Goal: Task Accomplishment & Management: Manage account settings

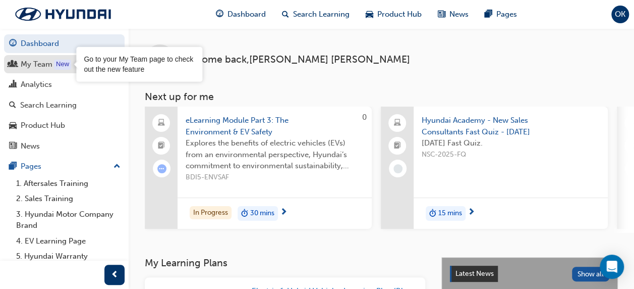
click at [35, 62] on div "My Team" at bounding box center [37, 65] width 32 height 12
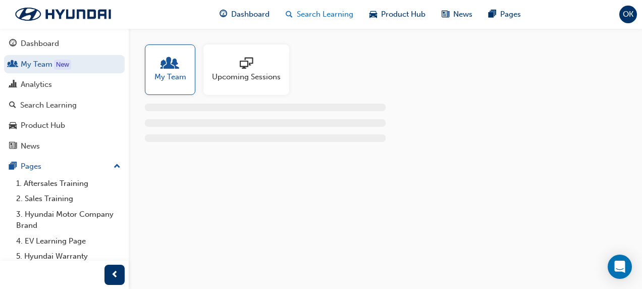
click at [323, 14] on span "Search Learning" at bounding box center [325, 15] width 57 height 12
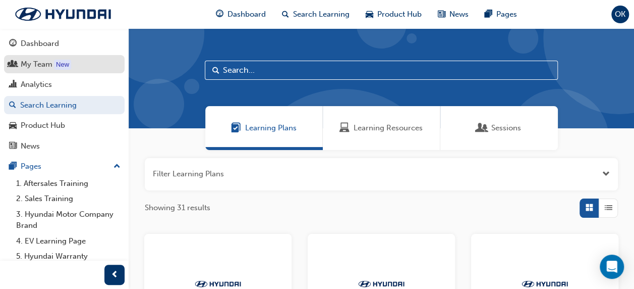
click at [41, 63] on div "My Team" at bounding box center [37, 65] width 32 height 12
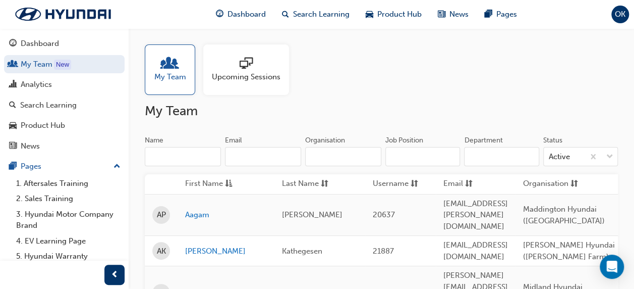
click at [199, 156] on input "Name" at bounding box center [183, 156] width 76 height 19
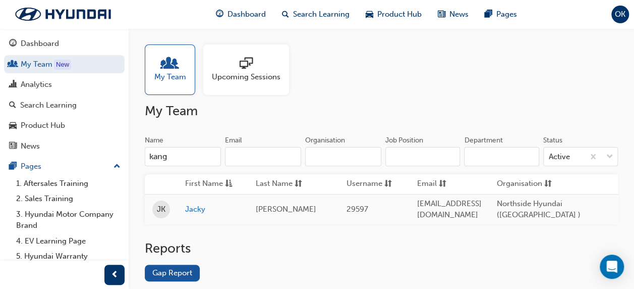
type input "kang"
drag, startPoint x: 347, startPoint y: 207, endPoint x: 377, endPoint y: 207, distance: 30.3
click at [377, 207] on td "29597" at bounding box center [374, 209] width 71 height 30
drag, startPoint x: 377, startPoint y: 207, endPoint x: 342, endPoint y: 206, distance: 35.4
click at [338, 206] on td "[PERSON_NAME]" at bounding box center [293, 209] width 91 height 30
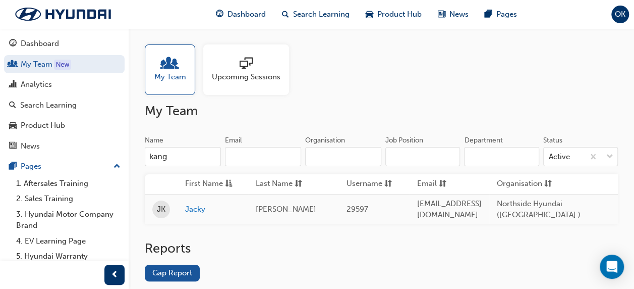
click at [345, 207] on td "29597" at bounding box center [374, 209] width 71 height 30
drag, startPoint x: 346, startPoint y: 207, endPoint x: 374, endPoint y: 205, distance: 28.8
click at [374, 205] on td "29597" at bounding box center [374, 209] width 71 height 30
drag, startPoint x: 374, startPoint y: 205, endPoint x: 348, endPoint y: 210, distance: 26.7
click at [349, 209] on span "29597" at bounding box center [358, 208] width 22 height 9
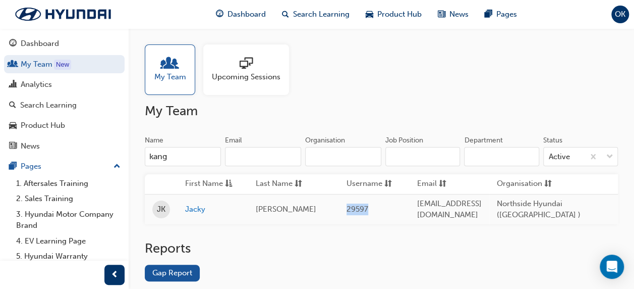
click at [347, 209] on span "29597" at bounding box center [358, 208] width 22 height 9
click at [366, 204] on span "29597" at bounding box center [358, 208] width 22 height 9
drag, startPoint x: 371, startPoint y: 202, endPoint x: 333, endPoint y: 207, distance: 38.1
click at [333, 207] on tr "[PERSON_NAME] [PERSON_NAME] 29597 [PERSON_NAME][EMAIL_ADDRESS][PERSON_NAME][DOM…" at bounding box center [551, 209] width 812 height 30
